Goal: Information Seeking & Learning: Learn about a topic

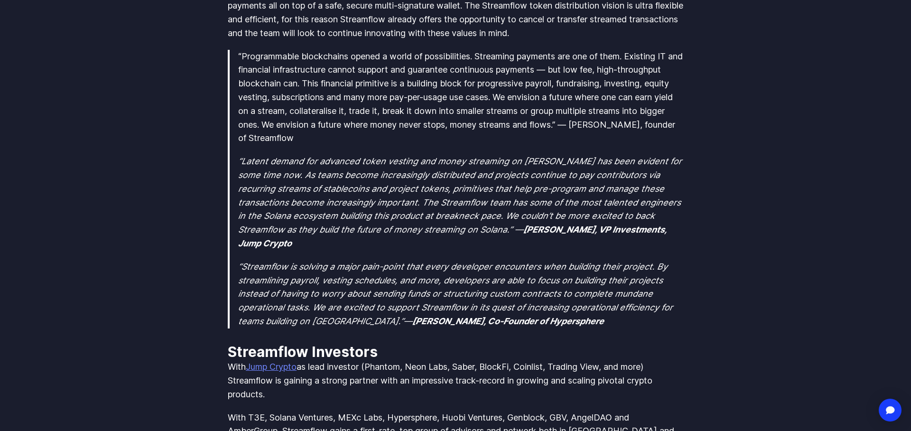
scroll to position [582, 0]
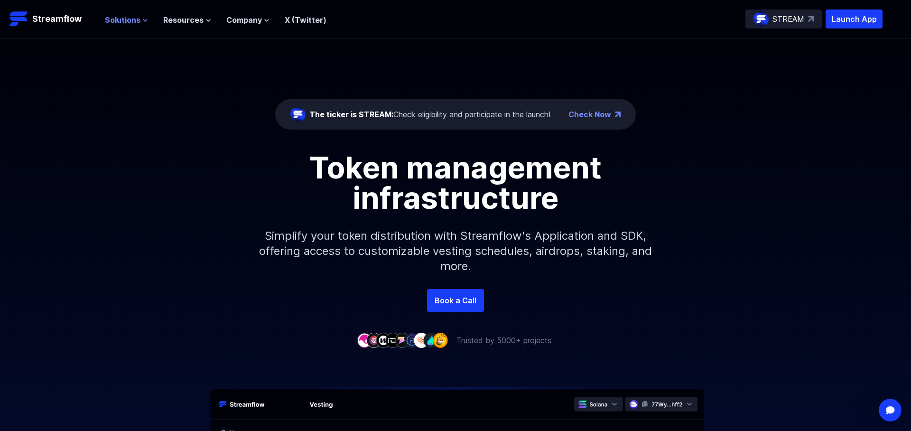
click at [131, 20] on span "Solutions" at bounding box center [123, 19] width 36 height 11
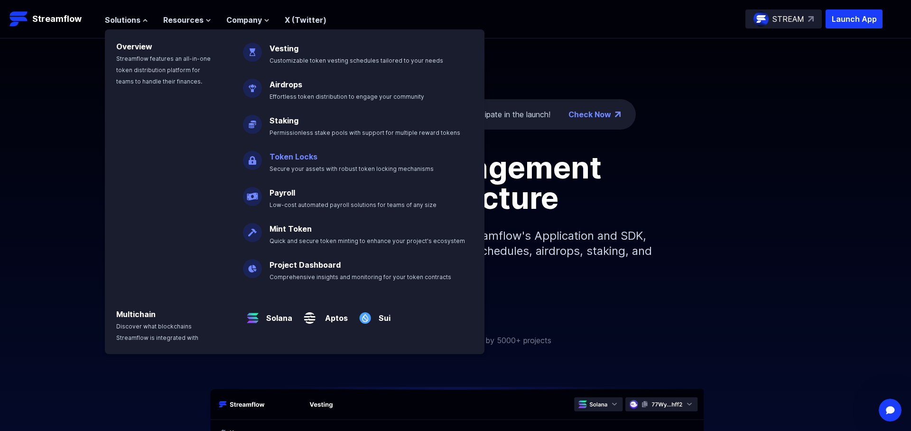
click at [295, 158] on link "Token Locks" at bounding box center [293, 156] width 48 height 9
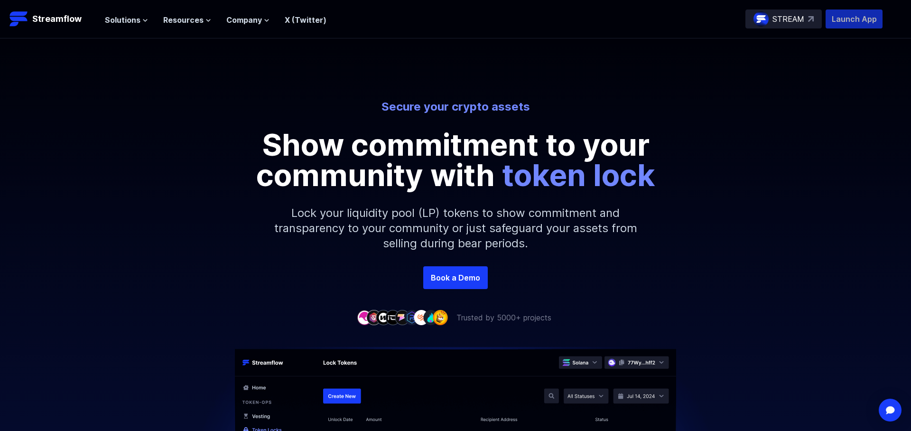
click at [843, 26] on p "Launch App" at bounding box center [853, 18] width 57 height 19
click at [142, 23] on icon at bounding box center [145, 21] width 6 height 6
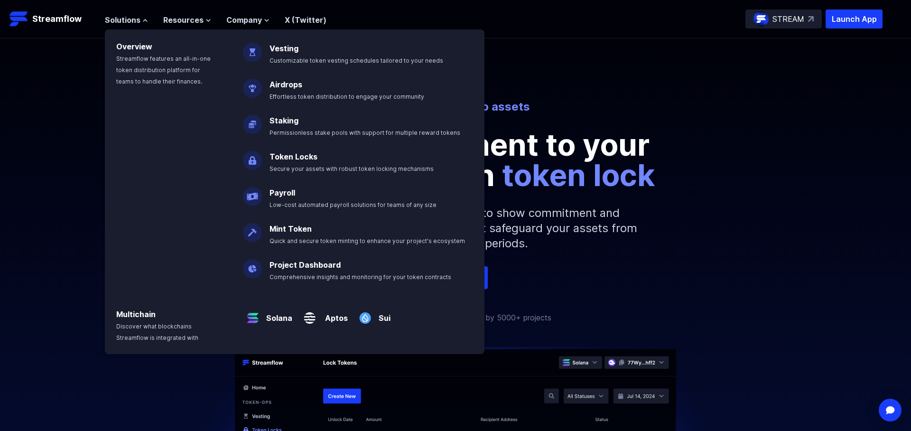
click at [553, 57] on div "Secure your crypto assets Show commitment to your community with token lock Loc…" at bounding box center [455, 152] width 911 height 228
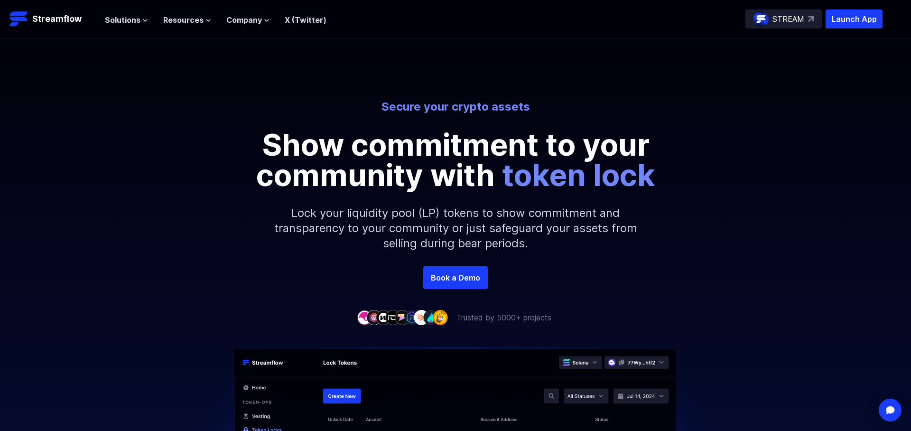
click at [572, 84] on div "Secure your crypto assets Show commitment to your community with token lock Loc…" at bounding box center [455, 152] width 911 height 228
